Goal: Task Accomplishment & Management: Use online tool/utility

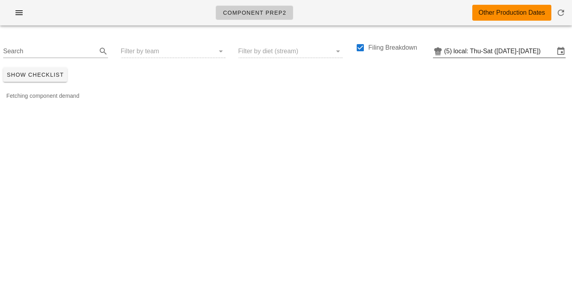
click at [513, 55] on input "local: Thu-Sat (Sep 4-Sep 6)" at bounding box center [503, 51] width 101 height 13
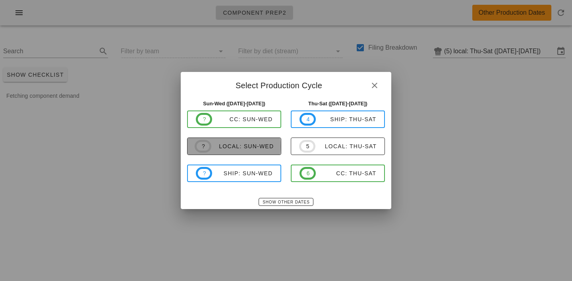
click at [231, 145] on div "local: Sun-Wed" at bounding box center [242, 146] width 63 height 6
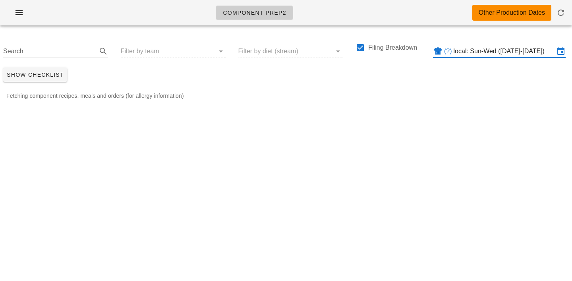
click at [152, 50] on div "Search Filter by team Filter by diet (stream) Filing Breakdown (?) local: Sun-W…" at bounding box center [286, 48] width 572 height 33
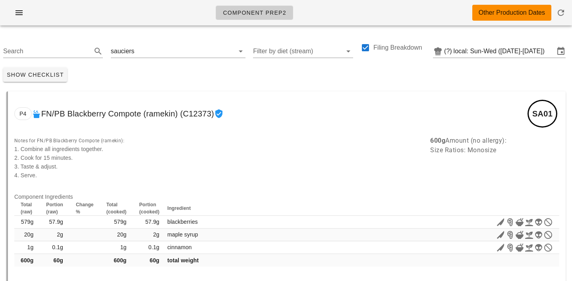
click at [152, 50] on input "text" at bounding box center [179, 51] width 87 height 13
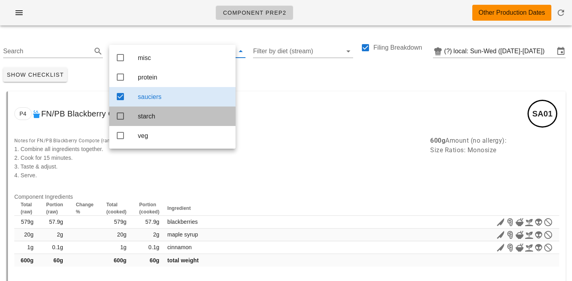
click at [147, 119] on div "starch" at bounding box center [183, 116] width 91 height 8
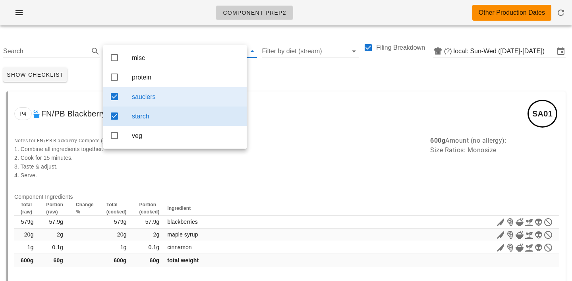
click at [161, 99] on div "sauciers" at bounding box center [186, 97] width 108 height 8
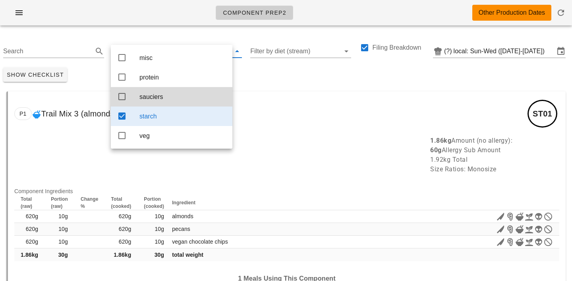
click at [273, 75] on div "Show Checklist" at bounding box center [286, 74] width 572 height 21
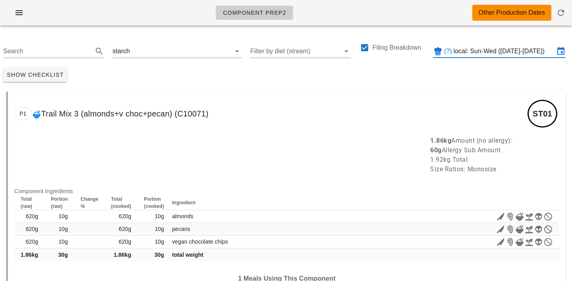
click at [494, 47] on input "local: Sun-Wed (Aug 31-Sep 3)" at bounding box center [503, 51] width 101 height 13
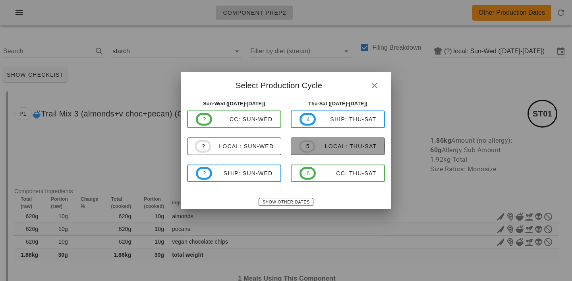
click at [349, 143] on div "local: Thu-Sat" at bounding box center [345, 146] width 61 height 6
type input "local: Thu-Sat (Sep 4-Sep 6)"
